Goal: Information Seeking & Learning: Learn about a topic

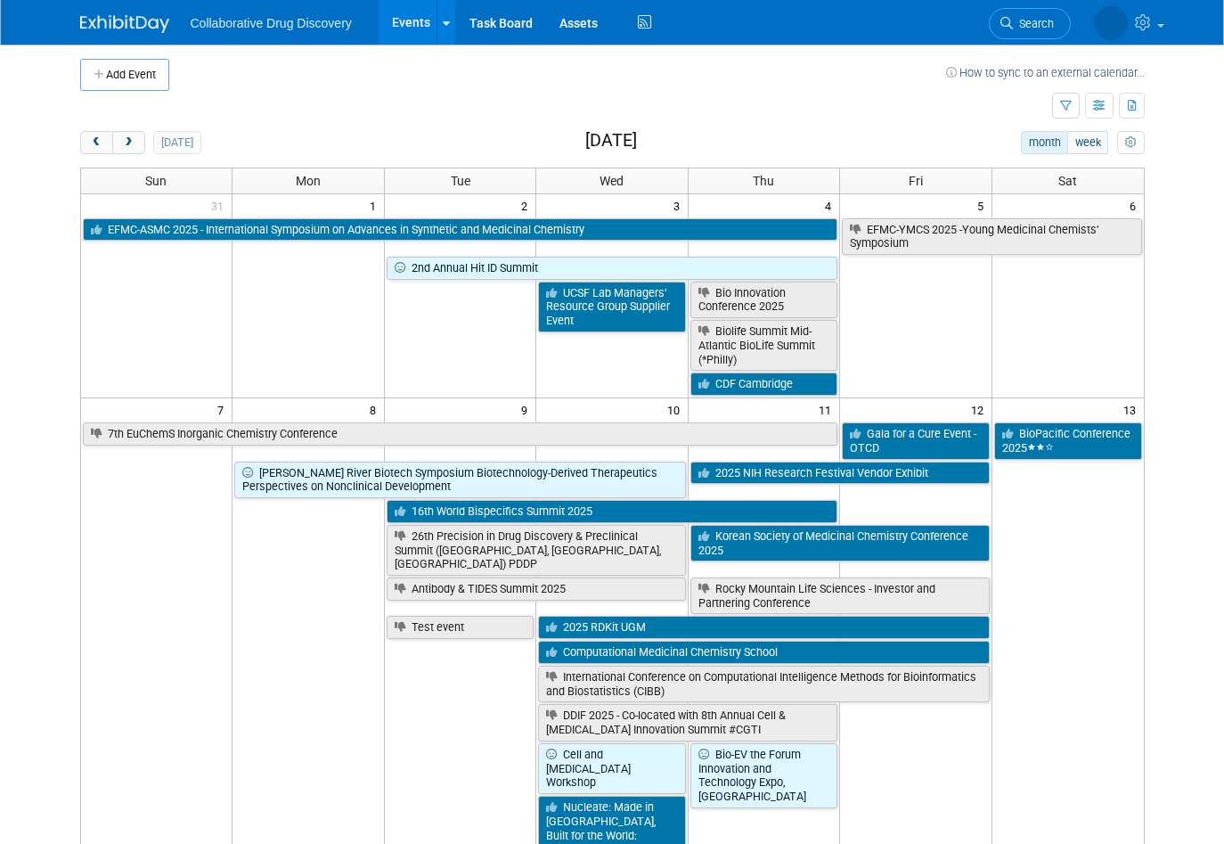
scroll to position [28, 0]
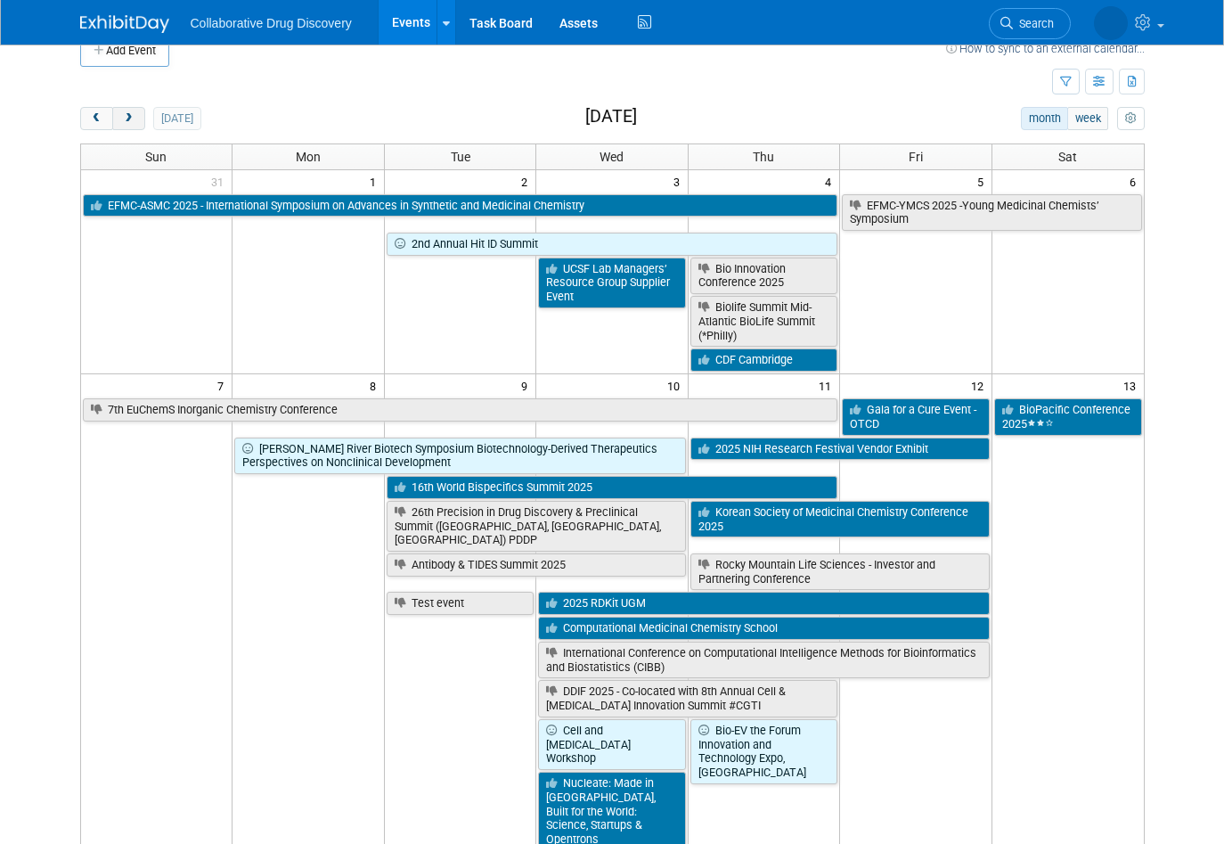
click at [122, 119] on span "next" at bounding box center [128, 119] width 13 height 12
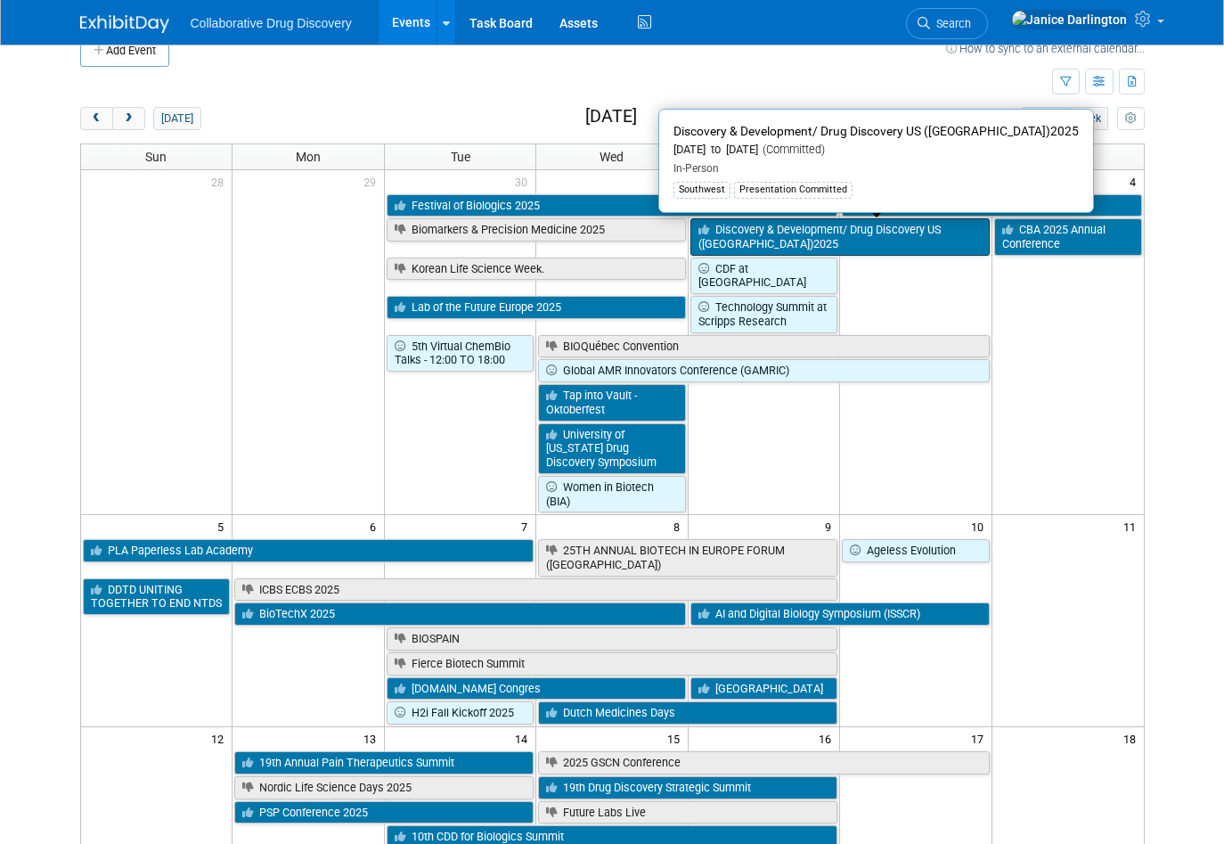
click at [793, 234] on link "Discovery & Development/ Drug Discovery US ([GEOGRAPHIC_DATA])2025" at bounding box center [840, 236] width 299 height 37
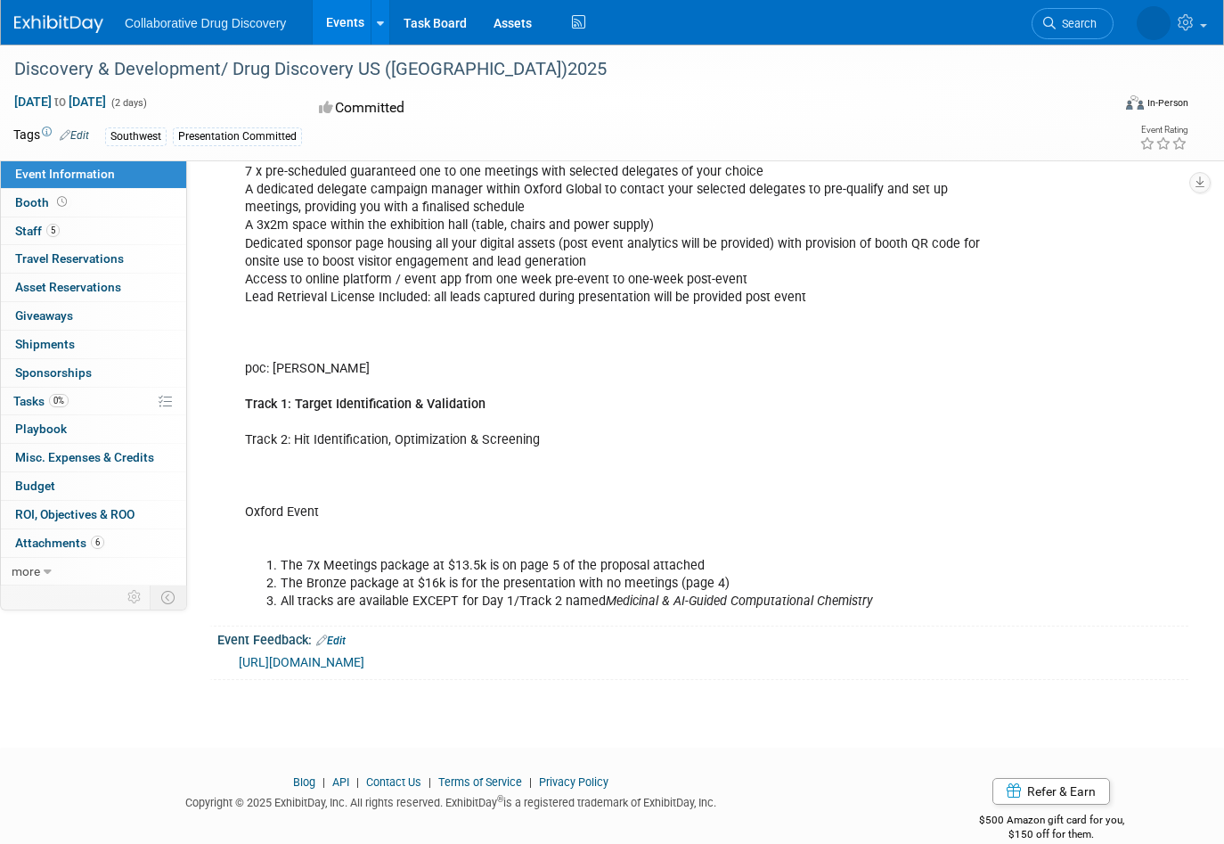
scroll to position [936, 0]
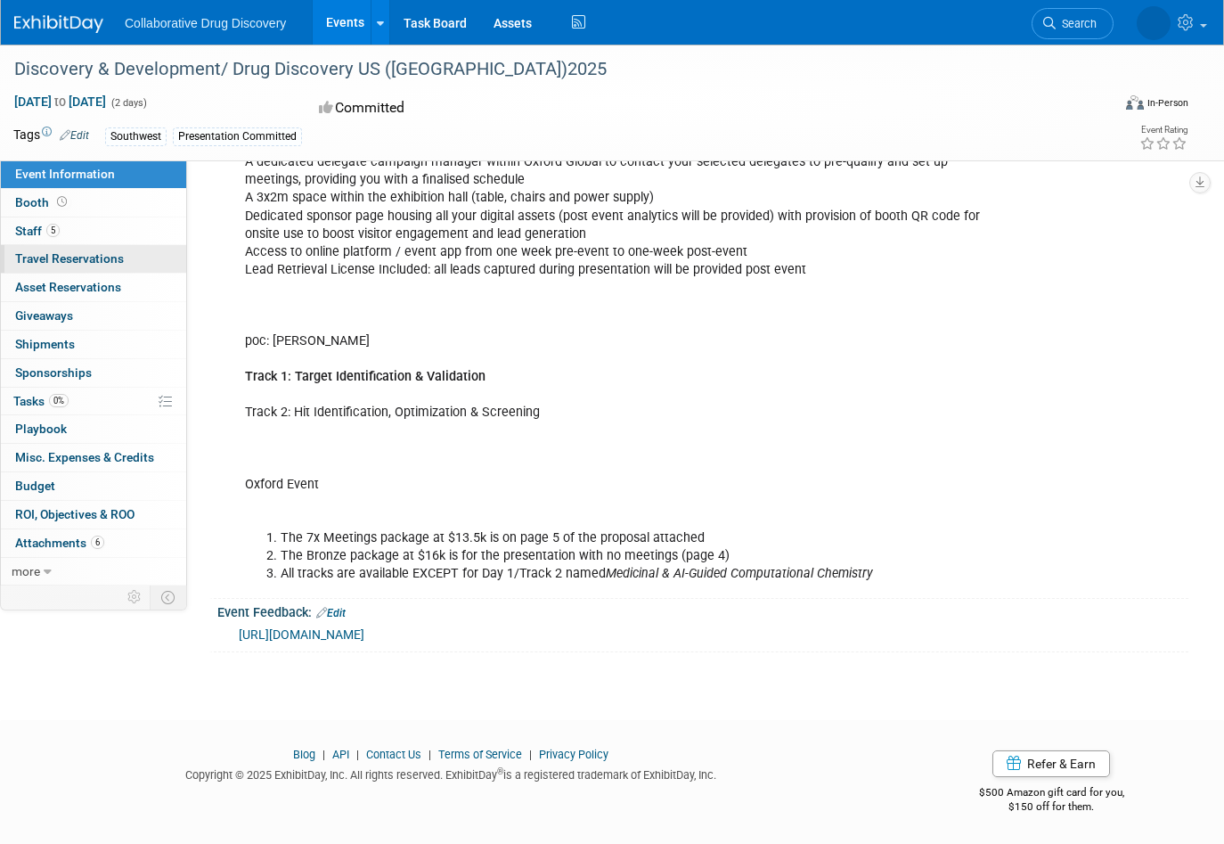
click at [41, 250] on link "0 Travel Reservations 0" at bounding box center [93, 259] width 185 height 28
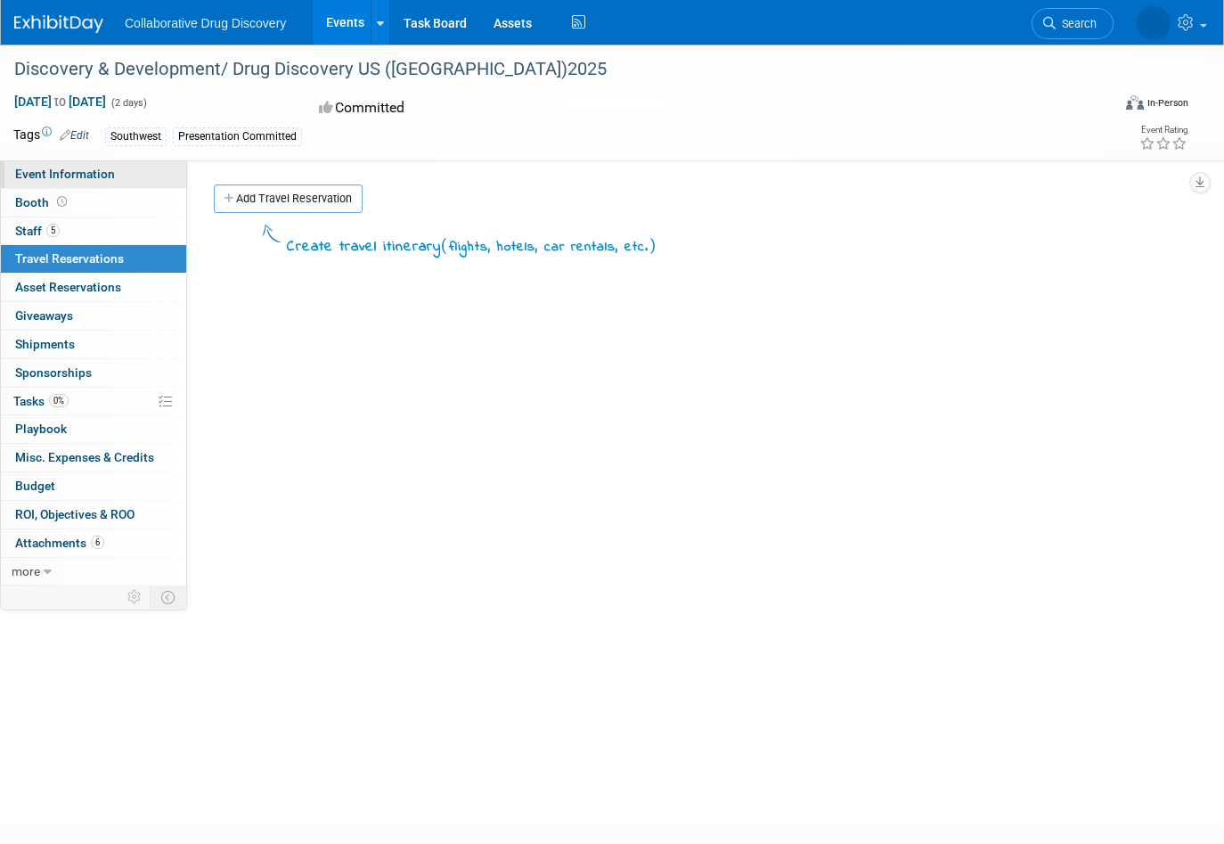
click at [30, 176] on span "Event Information" at bounding box center [65, 174] width 100 height 14
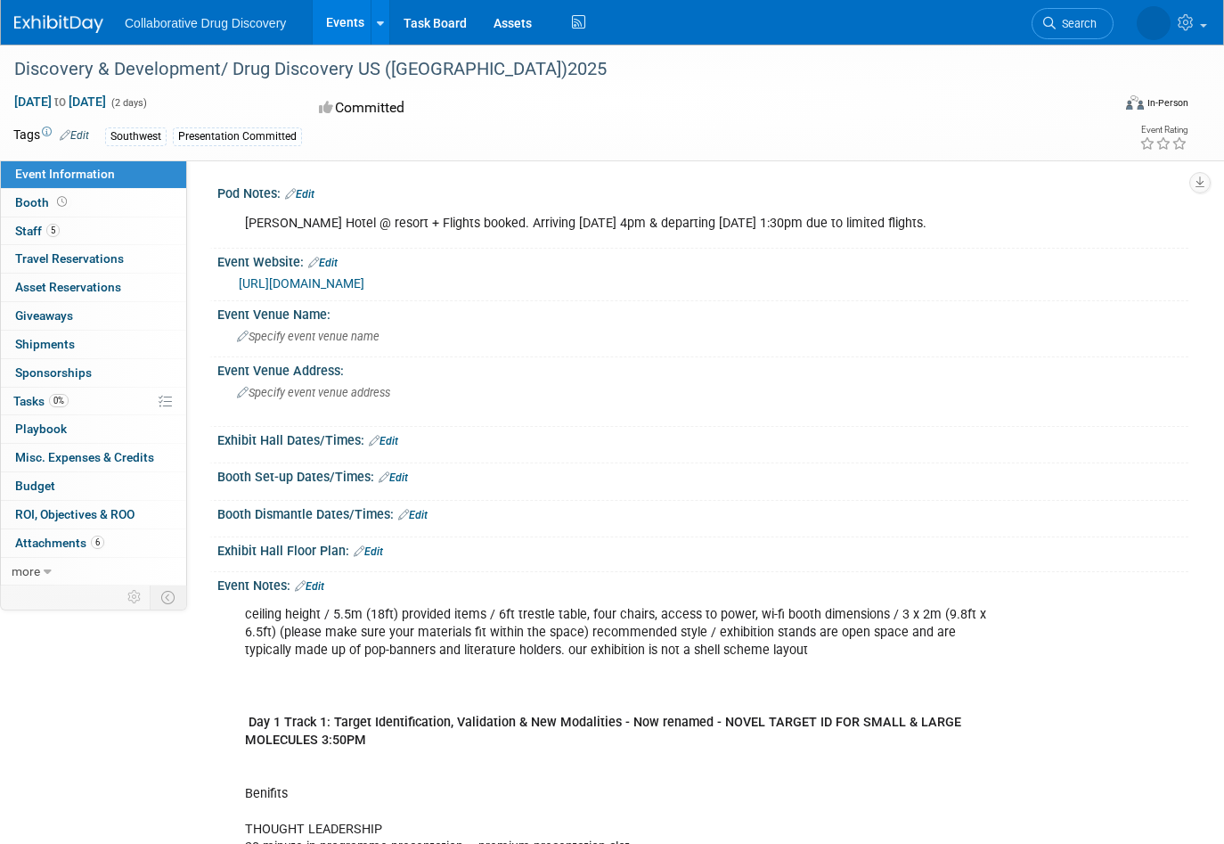
click at [364, 287] on link "https://oxfordglobal.com/discovery-development" at bounding box center [302, 283] width 126 height 14
